Goal: Transaction & Acquisition: Purchase product/service

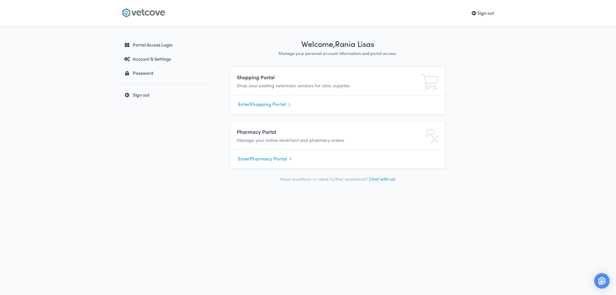
click at [256, 159] on link "Enter Pharmacy Portal" at bounding box center [337, 159] width 199 height 10
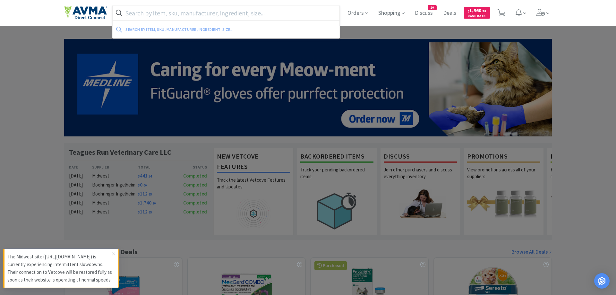
click at [195, 16] on input "text" at bounding box center [226, 12] width 227 height 15
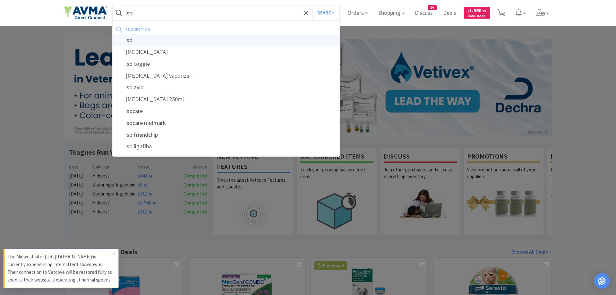
click at [143, 38] on div "iso" at bounding box center [226, 40] width 227 height 12
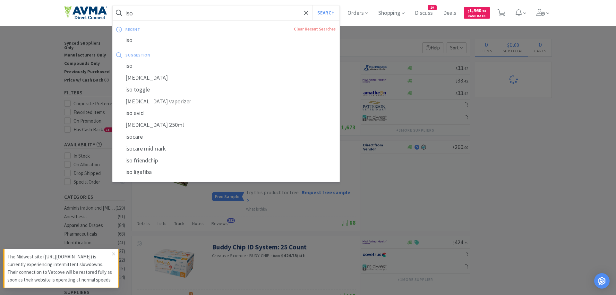
click at [152, 14] on input "iso" at bounding box center [226, 12] width 227 height 15
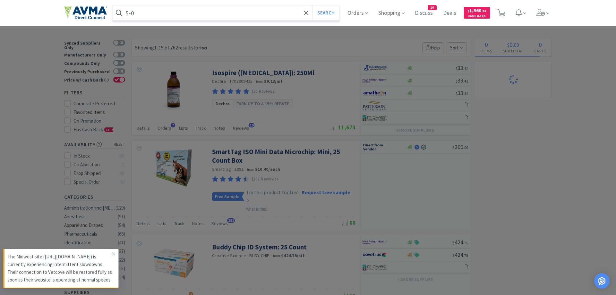
click at [313, 5] on button "Search" at bounding box center [326, 12] width 27 height 15
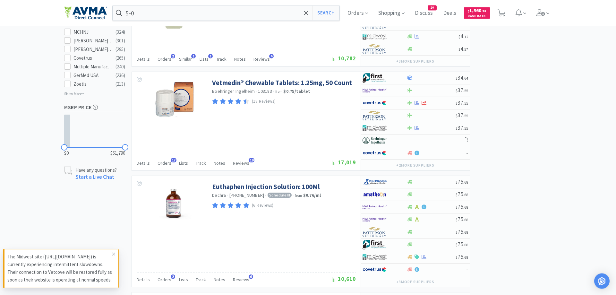
scroll to position [425, 0]
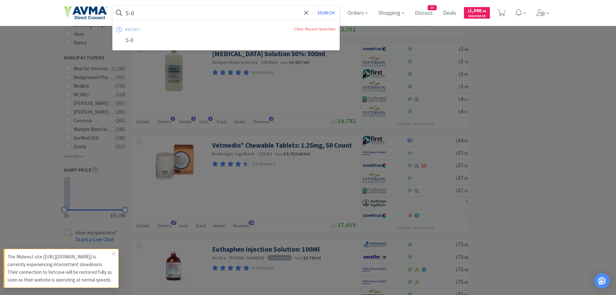
click at [130, 16] on input "5-0" at bounding box center [226, 12] width 227 height 15
click at [130, 13] on input "5-0" at bounding box center [226, 12] width 227 height 15
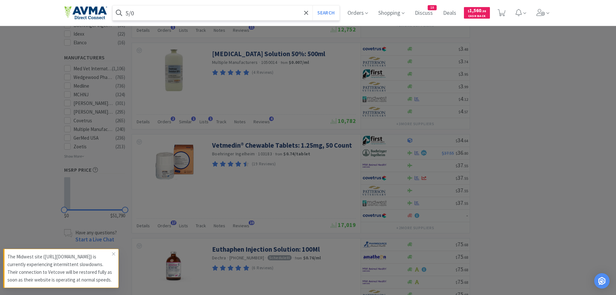
click at [313, 5] on button "Search" at bounding box center [326, 12] width 27 height 15
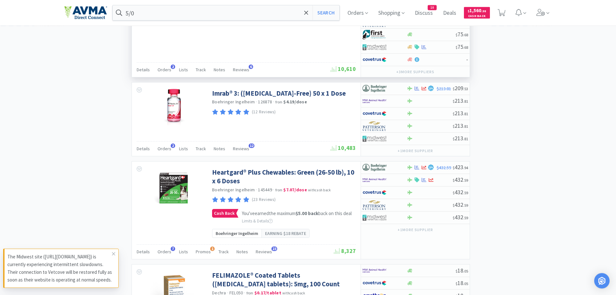
scroll to position [753, 0]
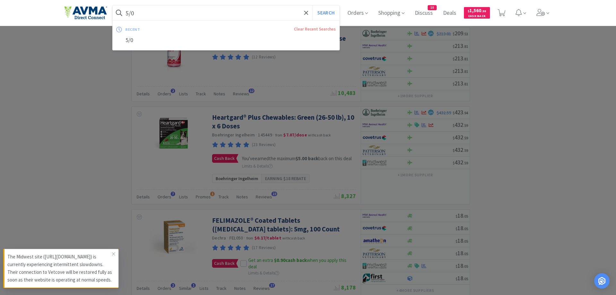
click at [150, 10] on input "5/0" at bounding box center [226, 12] width 227 height 15
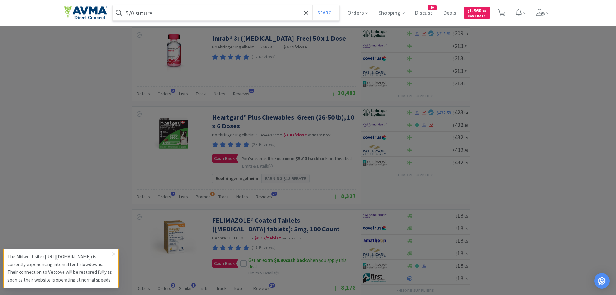
click at [313, 5] on button "Search" at bounding box center [326, 12] width 27 height 15
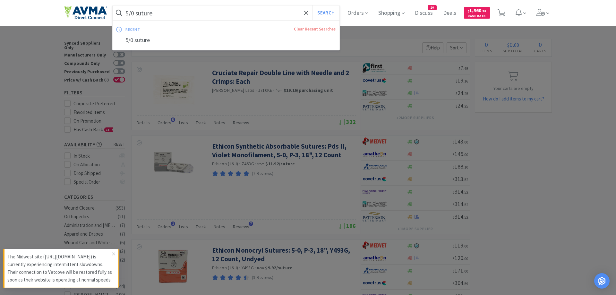
drag, startPoint x: 155, startPoint y: 14, endPoint x: 122, endPoint y: 21, distance: 34.1
click at [122, 20] on input "5/0 suture" at bounding box center [226, 12] width 227 height 15
drag, startPoint x: 169, startPoint y: 10, endPoint x: 113, endPoint y: 10, distance: 55.8
click at [113, 10] on input "5/0 suture" at bounding box center [226, 12] width 227 height 15
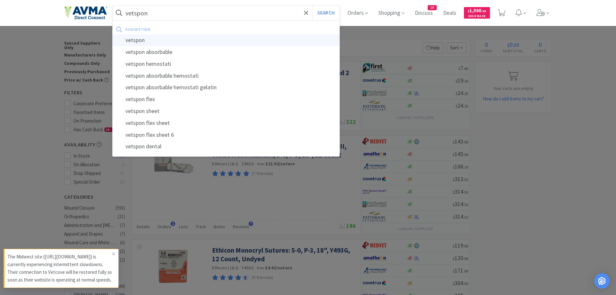
click at [139, 39] on div "vetspon" at bounding box center [226, 40] width 227 height 12
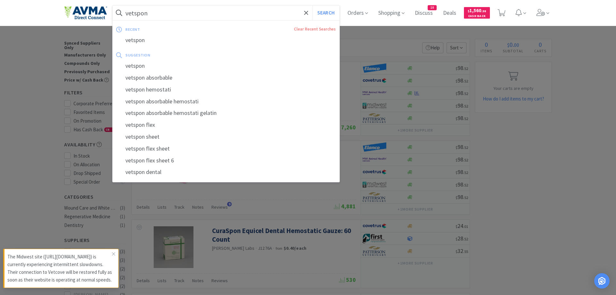
click at [165, 15] on input "vetspon" at bounding box center [226, 12] width 227 height 15
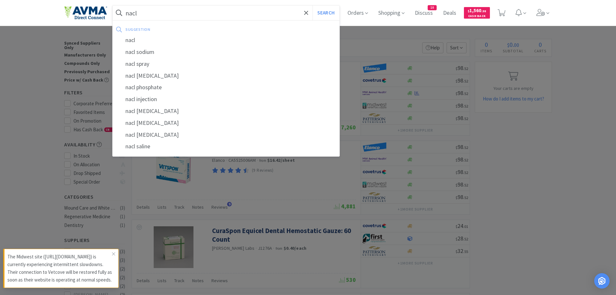
type input "nacl"
click at [313, 5] on button "Search" at bounding box center [326, 12] width 27 height 15
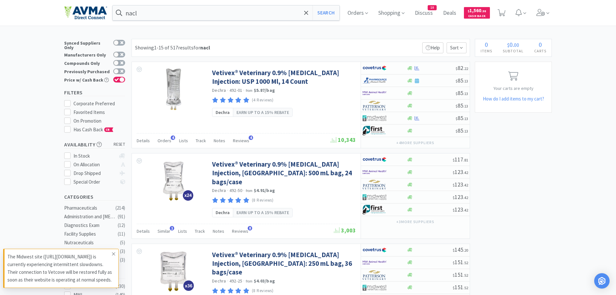
click at [113, 251] on icon at bounding box center [114, 253] width 4 height 5
